Goal: Information Seeking & Learning: Learn about a topic

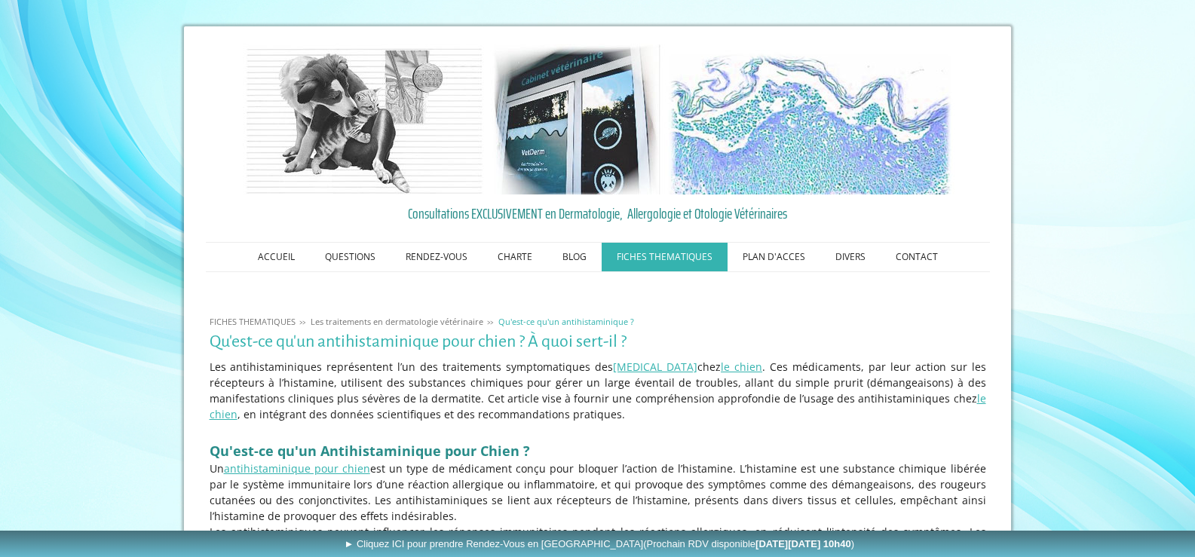
click at [333, 112] on img at bounding box center [598, 119] width 723 height 151
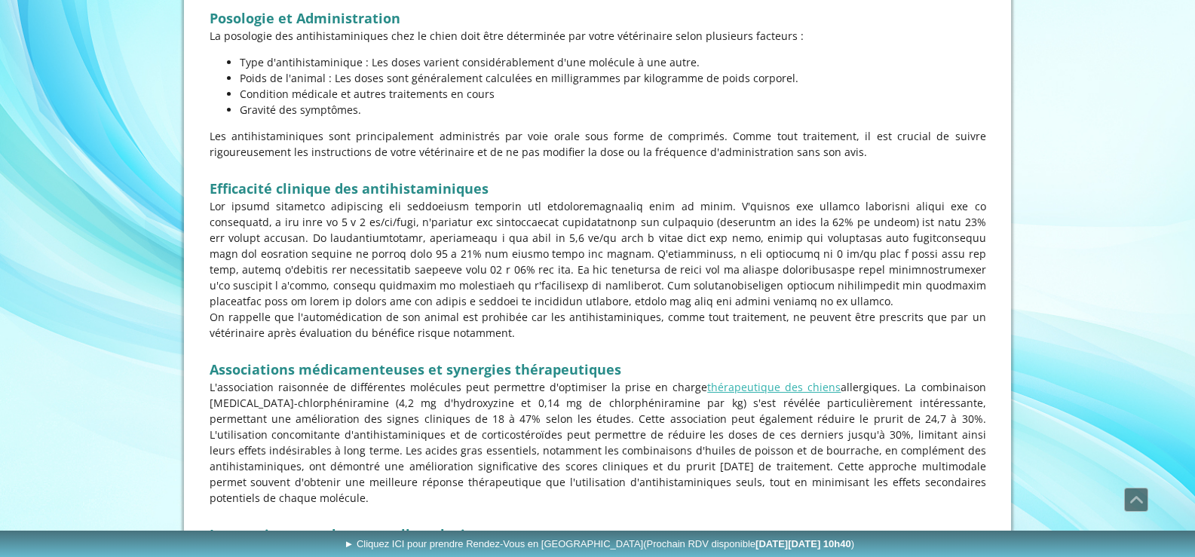
scroll to position [1368, 0]
